Goal: Task Accomplishment & Management: Use online tool/utility

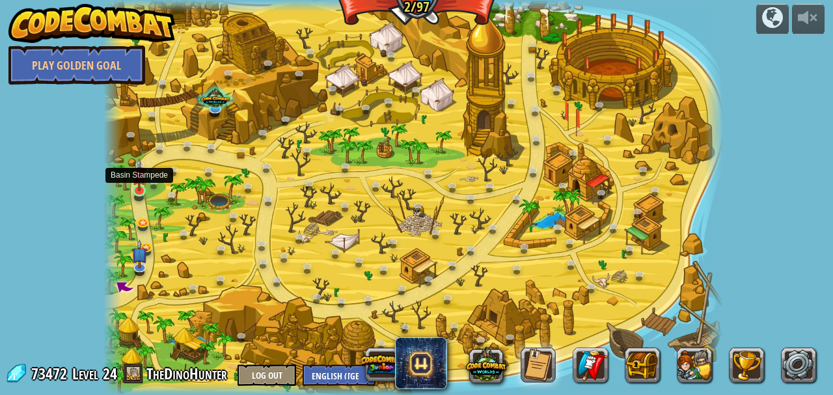
click at [142, 186] on img at bounding box center [139, 174] width 14 height 33
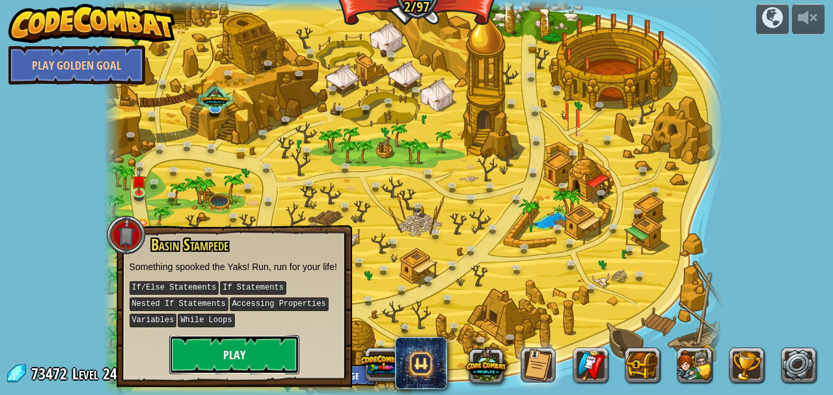
click at [225, 353] on button "Play" at bounding box center [234, 354] width 130 height 39
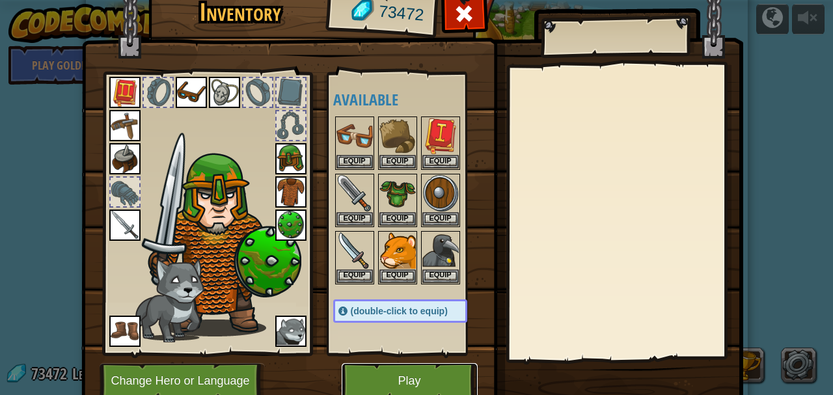
click at [401, 381] on button "Play" at bounding box center [410, 381] width 136 height 36
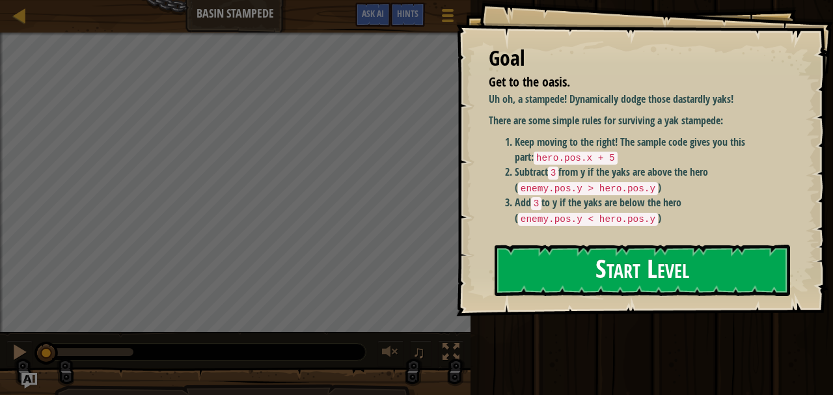
click at [547, 280] on button "Start Level" at bounding box center [642, 270] width 295 height 51
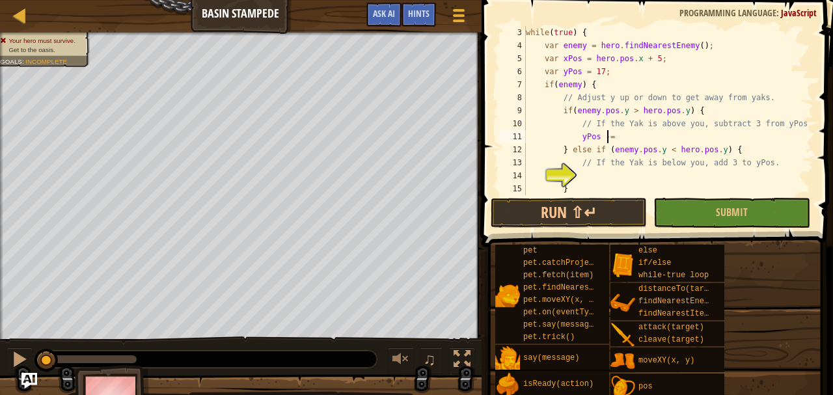
scroll to position [6, 6]
type textarea "yPos -= 3;"
click at [588, 170] on div "while ( true ) { var enemy = hero . findNearestEnemy ( ) ; var xPos = hero . po…" at bounding box center [665, 123] width 284 height 195
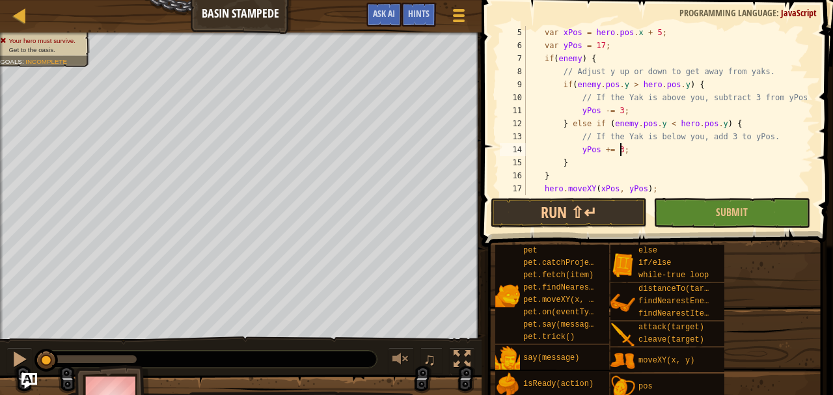
scroll to position [78, 0]
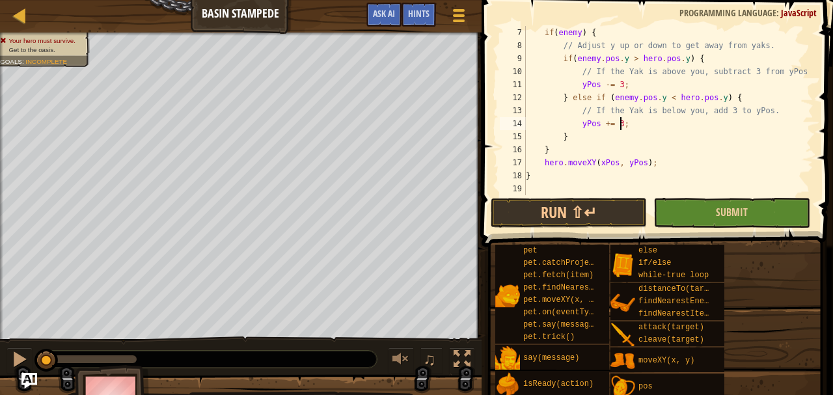
type textarea "yPos += 3;"
click at [687, 213] on button "Submit" at bounding box center [731, 213] width 156 height 30
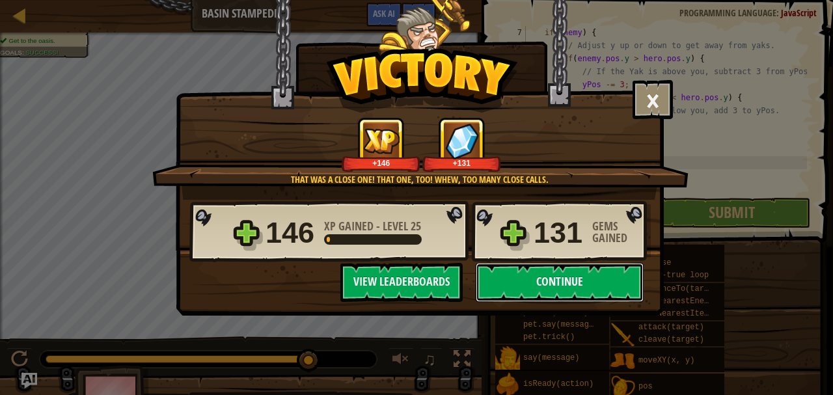
click at [579, 280] on button "Continue" at bounding box center [560, 282] width 168 height 39
